Goal: Task Accomplishment & Management: Manage account settings

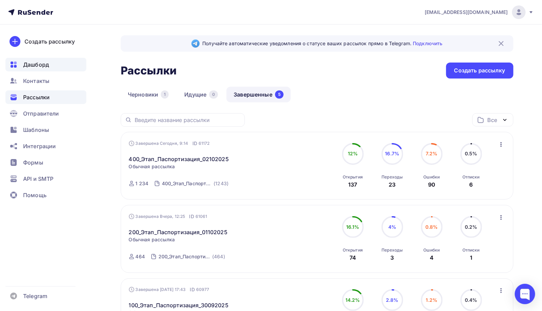
click at [43, 64] on span "Дашборд" at bounding box center [36, 65] width 26 height 8
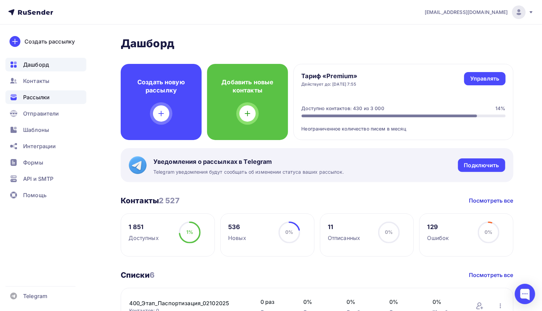
click at [38, 96] on span "Рассылки" at bounding box center [36, 97] width 27 height 8
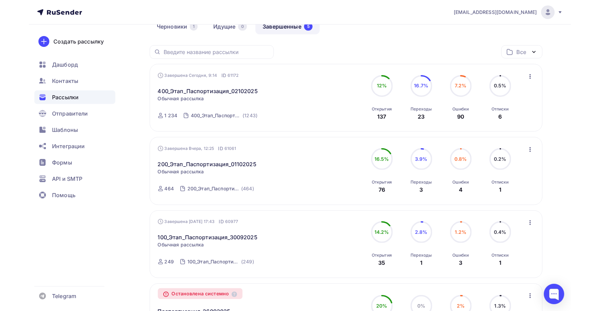
scroll to position [34, 0]
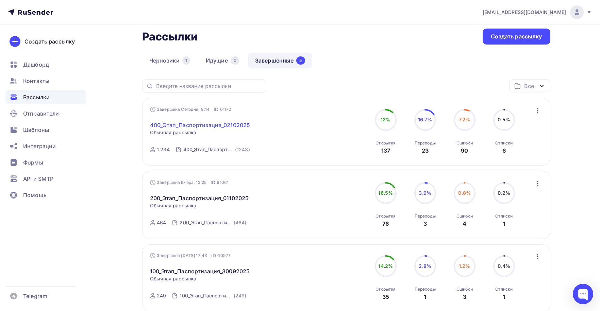
click at [223, 125] on link "400_Этап_Паспортизация_02102025" at bounding box center [200, 125] width 100 height 8
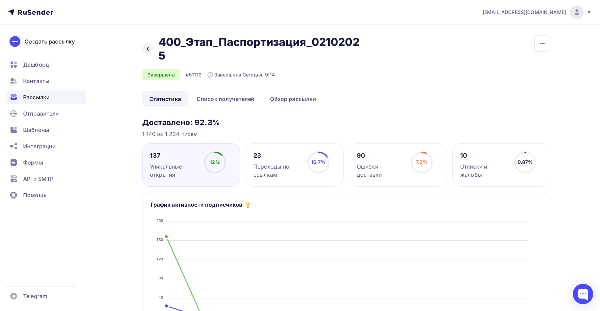
click at [542, 16] on div "[EMAIL_ADDRESS][DOMAIN_NAME]" at bounding box center [537, 12] width 109 height 14
click at [502, 29] on span "Аккаунт" at bounding box center [501, 30] width 22 height 8
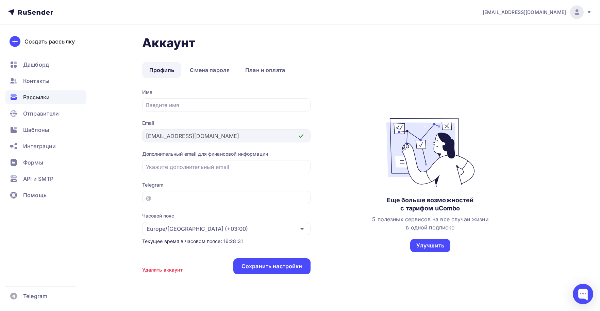
click at [42, 96] on span "Рассылки" at bounding box center [36, 97] width 27 height 8
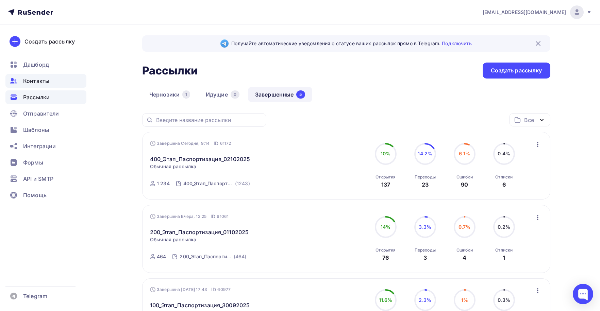
click at [39, 83] on span "Контакты" at bounding box center [36, 81] width 26 height 8
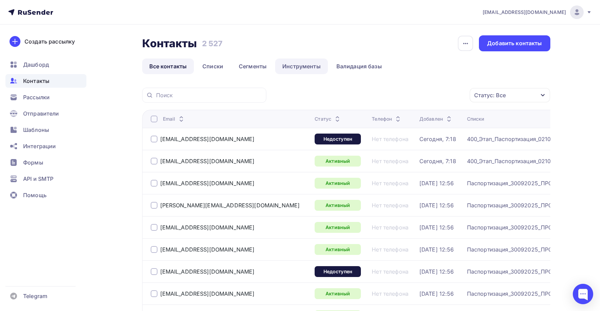
click at [306, 70] on link "Инструменты" at bounding box center [301, 67] width 53 height 16
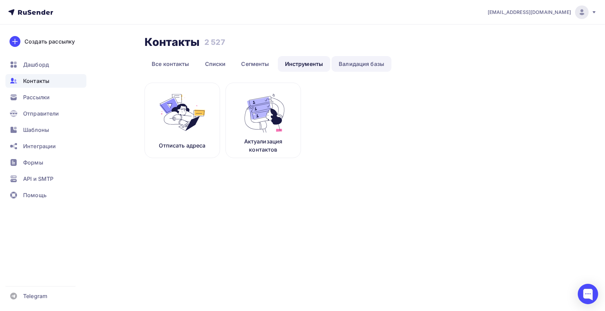
click at [346, 66] on link "Валидация базы" at bounding box center [362, 64] width 60 height 16
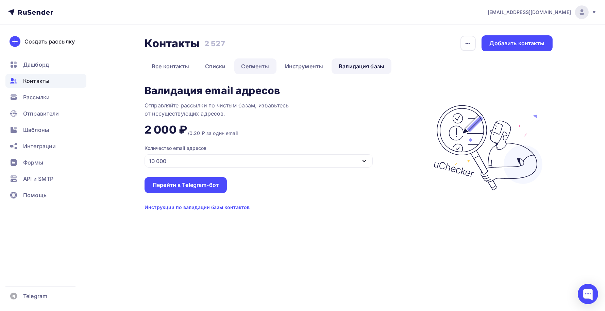
click at [269, 68] on link "Сегменты" at bounding box center [255, 67] width 42 height 16
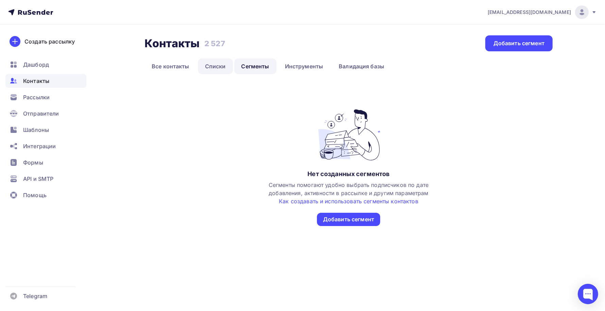
click at [218, 67] on link "Списки" at bounding box center [215, 67] width 35 height 16
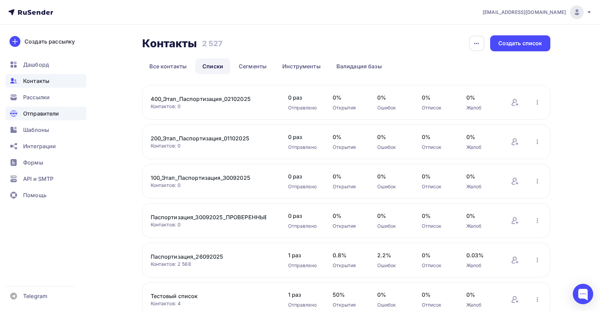
click at [31, 114] on span "Отправители" at bounding box center [41, 114] width 36 height 8
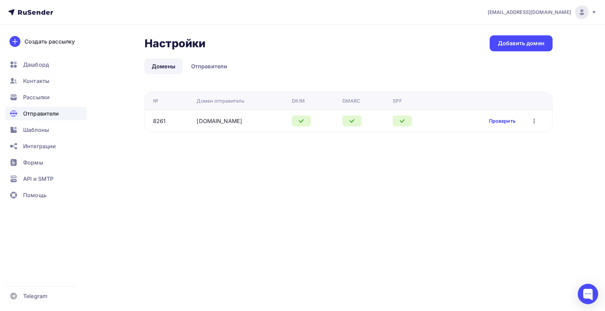
click at [501, 121] on link "Проверить" at bounding box center [502, 121] width 27 height 7
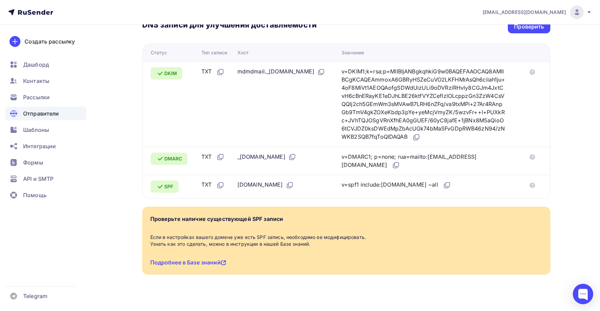
scroll to position [132, 0]
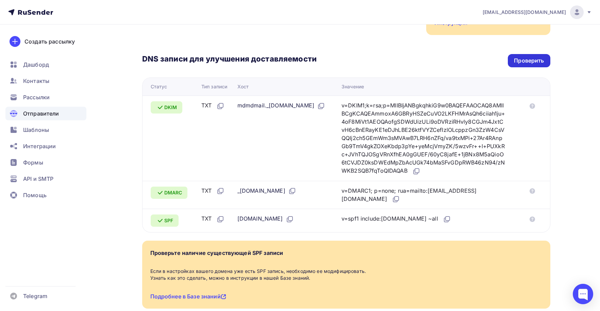
click at [537, 57] on div "Проверить" at bounding box center [529, 61] width 30 height 8
drag, startPoint x: 368, startPoint y: 183, endPoint x: 501, endPoint y: 179, distance: 133.8
click at [501, 187] on div "v=DMARC1; p=none; rua=mailto:[EMAIL_ADDRESS][DOMAIN_NAME]" at bounding box center [424, 195] width 165 height 17
click at [397, 187] on div "v=DMARC1; p=none; rua=mailto:[EMAIL_ADDRESS][DOMAIN_NAME]" at bounding box center [424, 195] width 165 height 17
drag, startPoint x: 385, startPoint y: 184, endPoint x: 521, endPoint y: 183, distance: 136.1
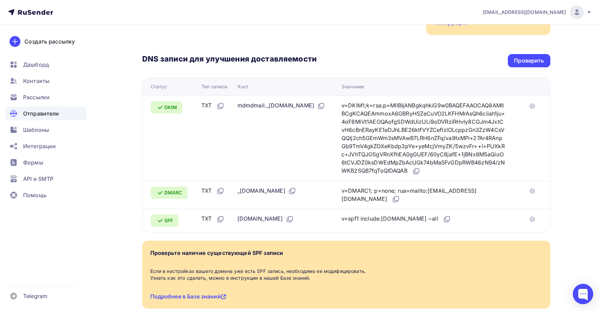
click at [512, 187] on div "v=DMARC1; p=none; rua=mailto:[EMAIL_ADDRESS][DOMAIN_NAME]" at bounding box center [427, 195] width 170 height 17
click at [534, 189] on icon at bounding box center [532, 191] width 5 height 5
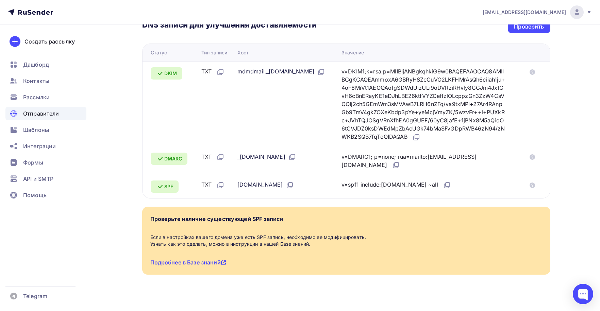
drag, startPoint x: 360, startPoint y: 178, endPoint x: 421, endPoint y: 178, distance: 60.6
click at [421, 181] on div "v=spf1 include:[DOMAIN_NAME] ~all" at bounding box center [397, 185] width 110 height 9
click at [402, 181] on div "v=spf1 include:[DOMAIN_NAME] ~all" at bounding box center [397, 185] width 110 height 9
click at [400, 181] on div "v=spf1 include:[DOMAIN_NAME] ~all" at bounding box center [397, 185] width 110 height 9
drag, startPoint x: 240, startPoint y: 150, endPoint x: 291, endPoint y: 147, distance: 51.4
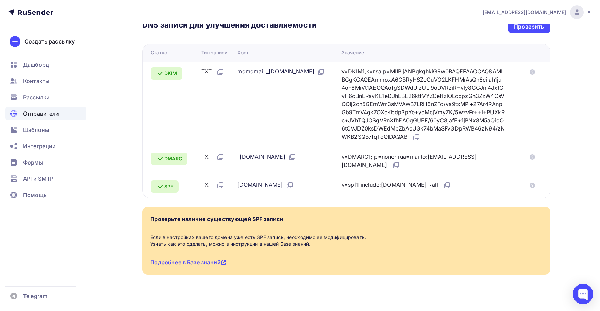
click at [291, 153] on div "_[DOMAIN_NAME]" at bounding box center [267, 157] width 59 height 9
click at [257, 153] on div "_[DOMAIN_NAME]" at bounding box center [267, 157] width 59 height 9
drag, startPoint x: 247, startPoint y: 150, endPoint x: 286, endPoint y: 149, distance: 38.8
click at [286, 153] on div "_[DOMAIN_NAME]" at bounding box center [267, 157] width 59 height 9
click at [436, 153] on div "v=DMARC1; p=none; rua=mailto:[EMAIL_ADDRESS][DOMAIN_NAME]" at bounding box center [424, 161] width 165 height 17
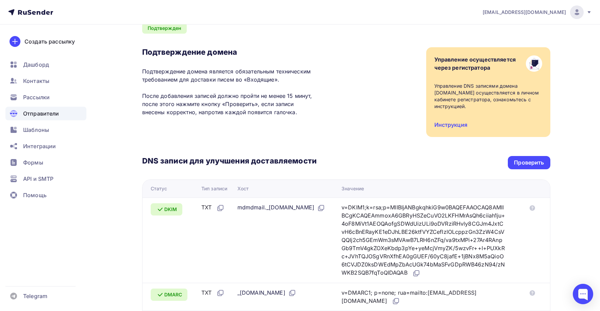
scroll to position [0, 0]
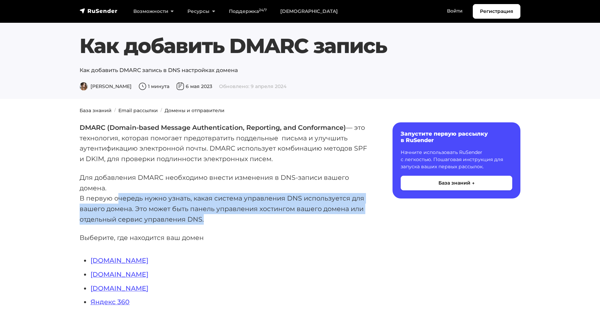
drag, startPoint x: 132, startPoint y: 196, endPoint x: 309, endPoint y: 219, distance: 178.8
click at [309, 219] on p "Для добавления DMARC необходимо внести изменения в DNS-записи вашего домена. В …" at bounding box center [225, 199] width 291 height 52
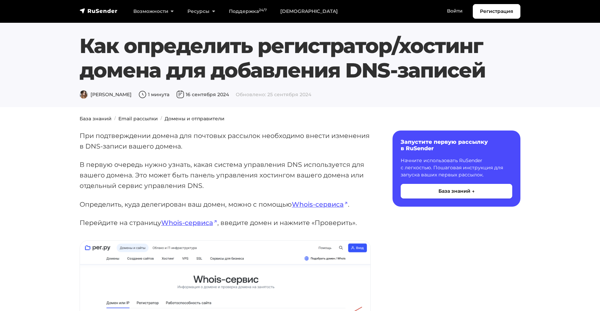
drag, startPoint x: 186, startPoint y: 42, endPoint x: 494, endPoint y: 73, distance: 309.2
click at [494, 73] on h1 "Как определить регистратор/хостинг домена для добавления DNS-записей" at bounding box center [300, 58] width 441 height 49
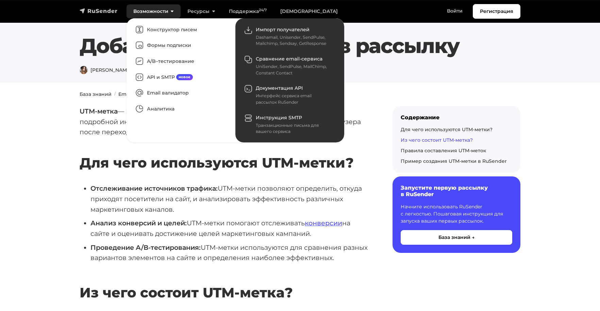
scroll to position [340, 0]
